Goal: Information Seeking & Learning: Understand process/instructions

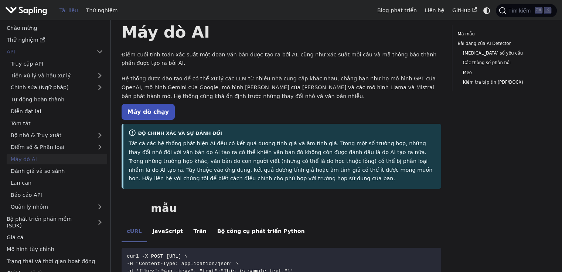
scroll to position [18, 0]
click at [134, 114] on font "Máy dò chạy" at bounding box center [147, 111] width 41 height 7
